Goal: Information Seeking & Learning: Learn about a topic

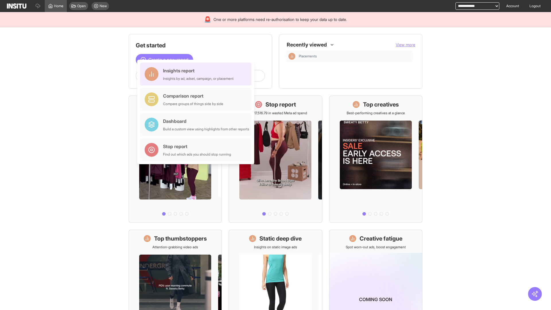
click at [197, 74] on div "Insights report Insights by ad, adset, campaign, or placement" at bounding box center [198, 74] width 71 height 14
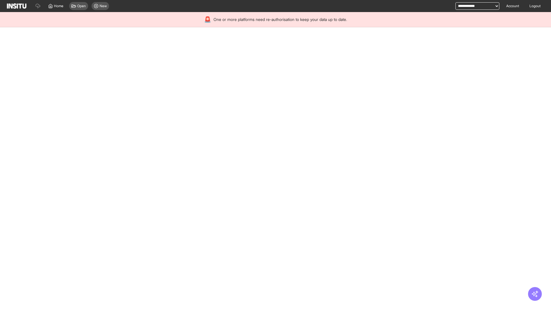
select select "**"
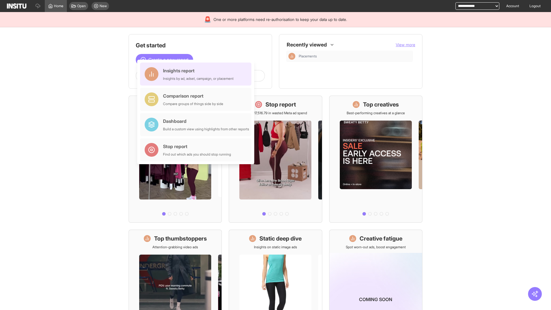
click at [197, 74] on div "Insights report Insights by ad, adset, campaign, or placement" at bounding box center [198, 74] width 71 height 14
